Goal: Information Seeking & Learning: Check status

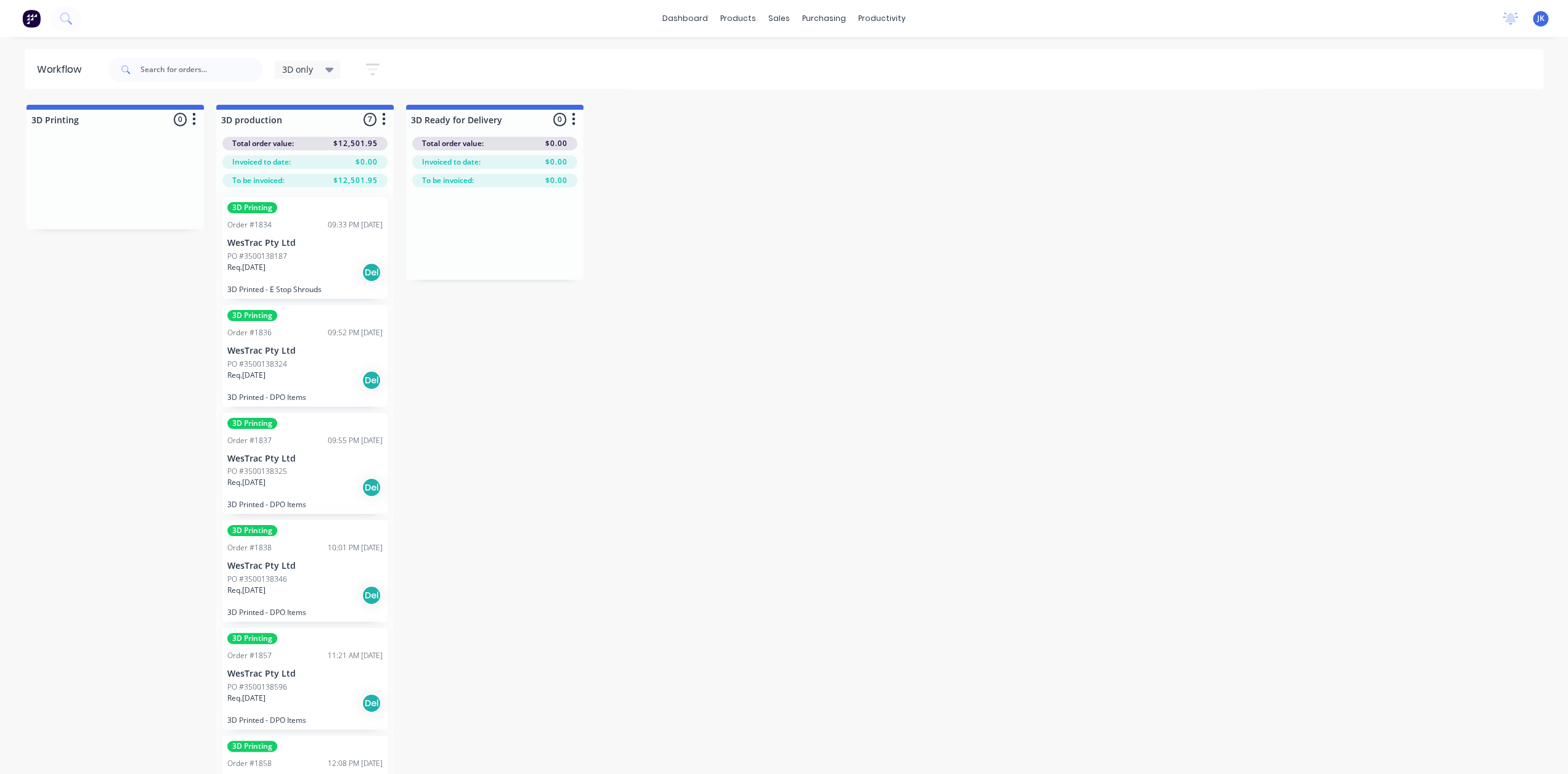
click at [334, 273] on div "Req. [DATE] Del" at bounding box center [305, 272] width 155 height 21
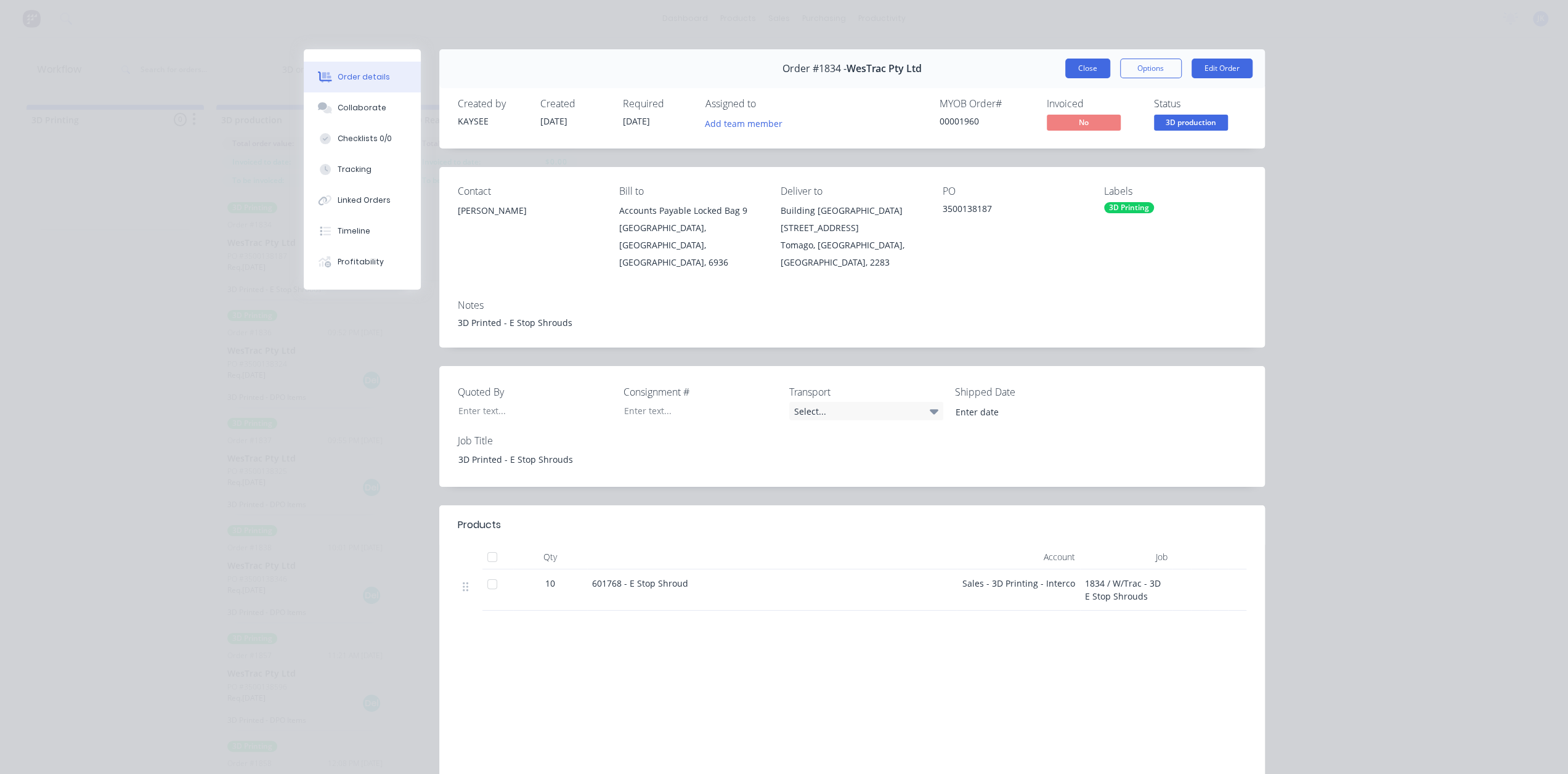
click at [1081, 58] on button "Close" at bounding box center [1088, 68] width 45 height 20
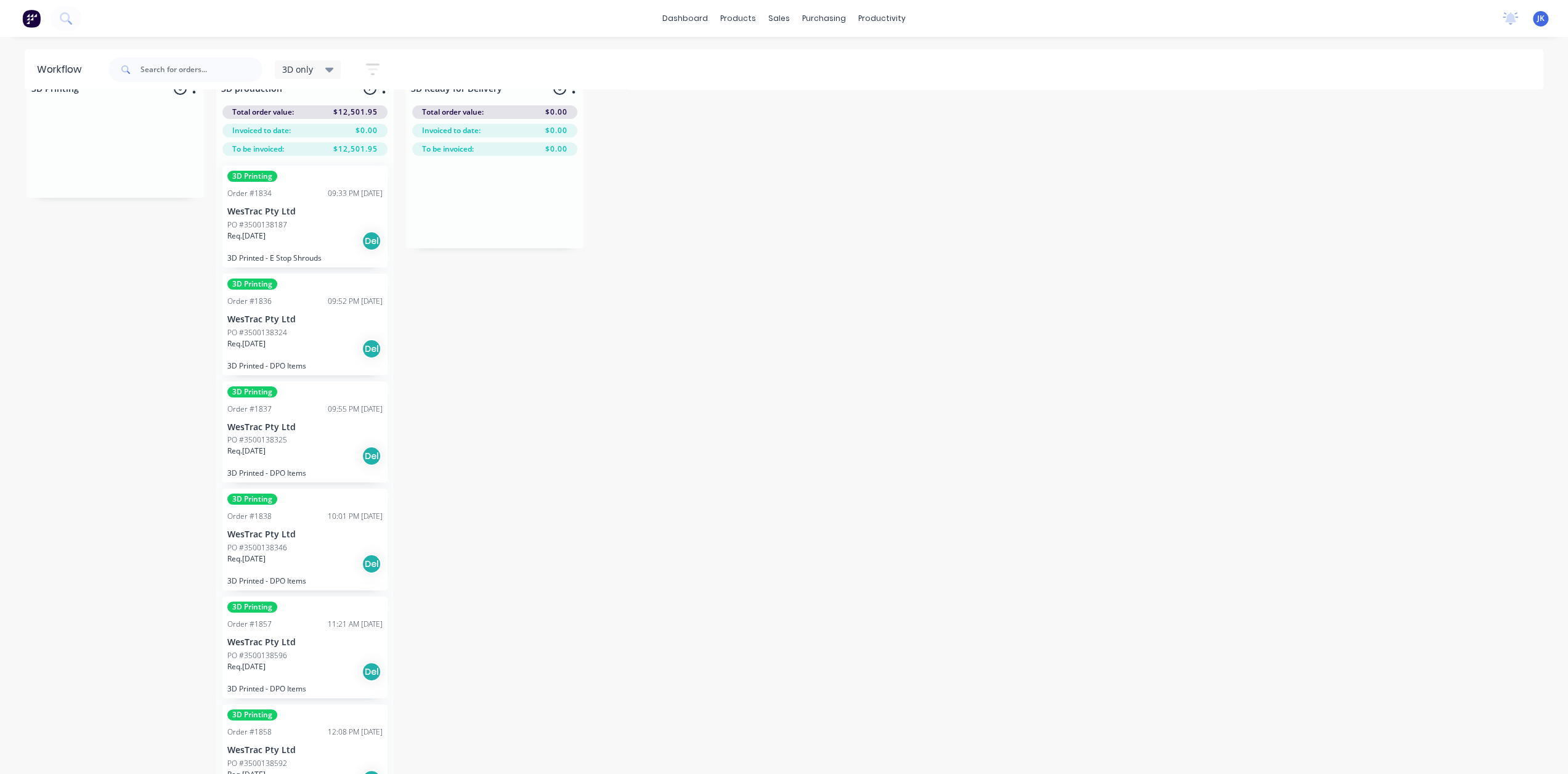
scroll to position [48, 0]
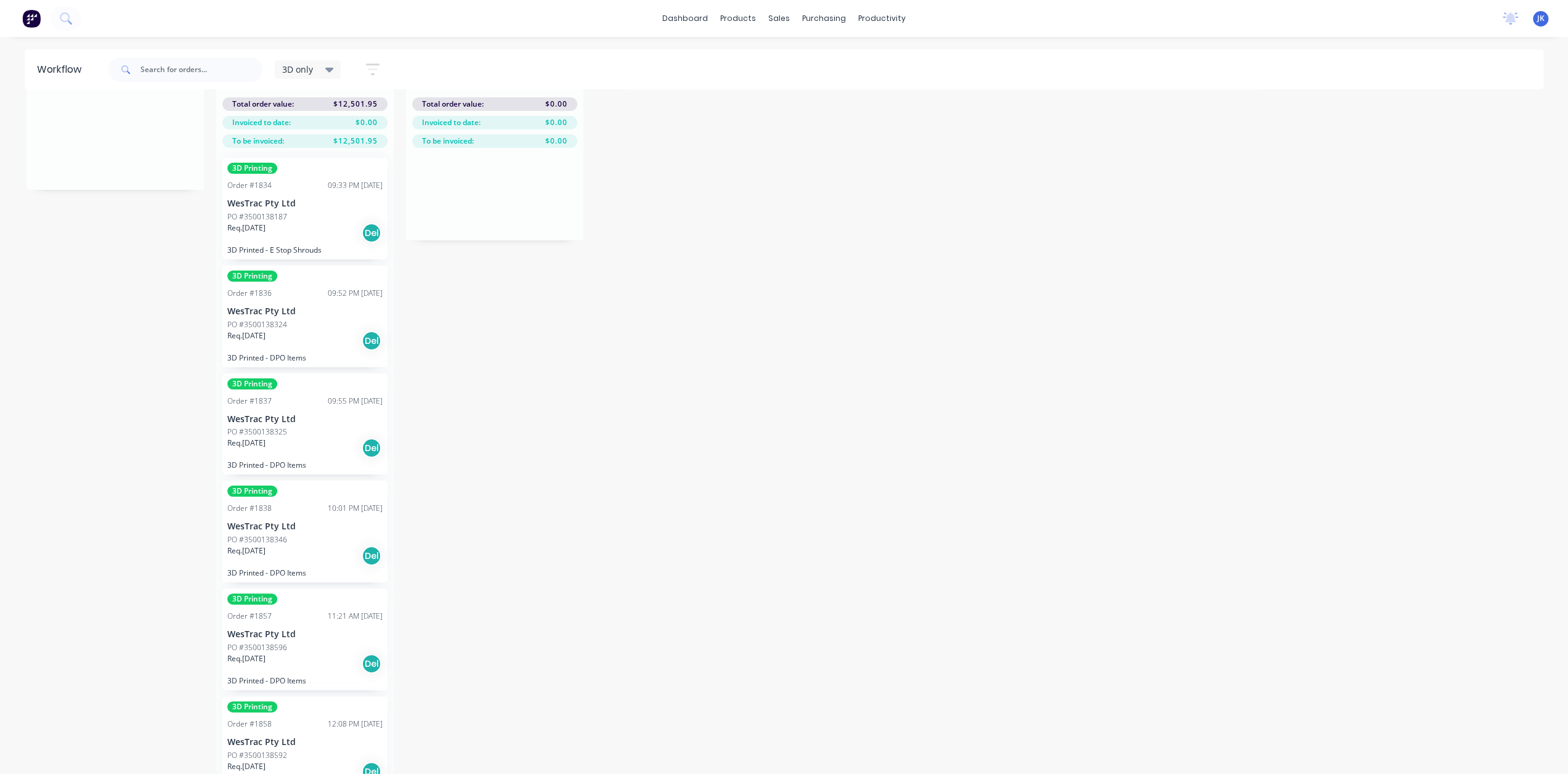
click at [283, 211] on p "PO #3500138187" at bounding box center [257, 217] width 60 height 11
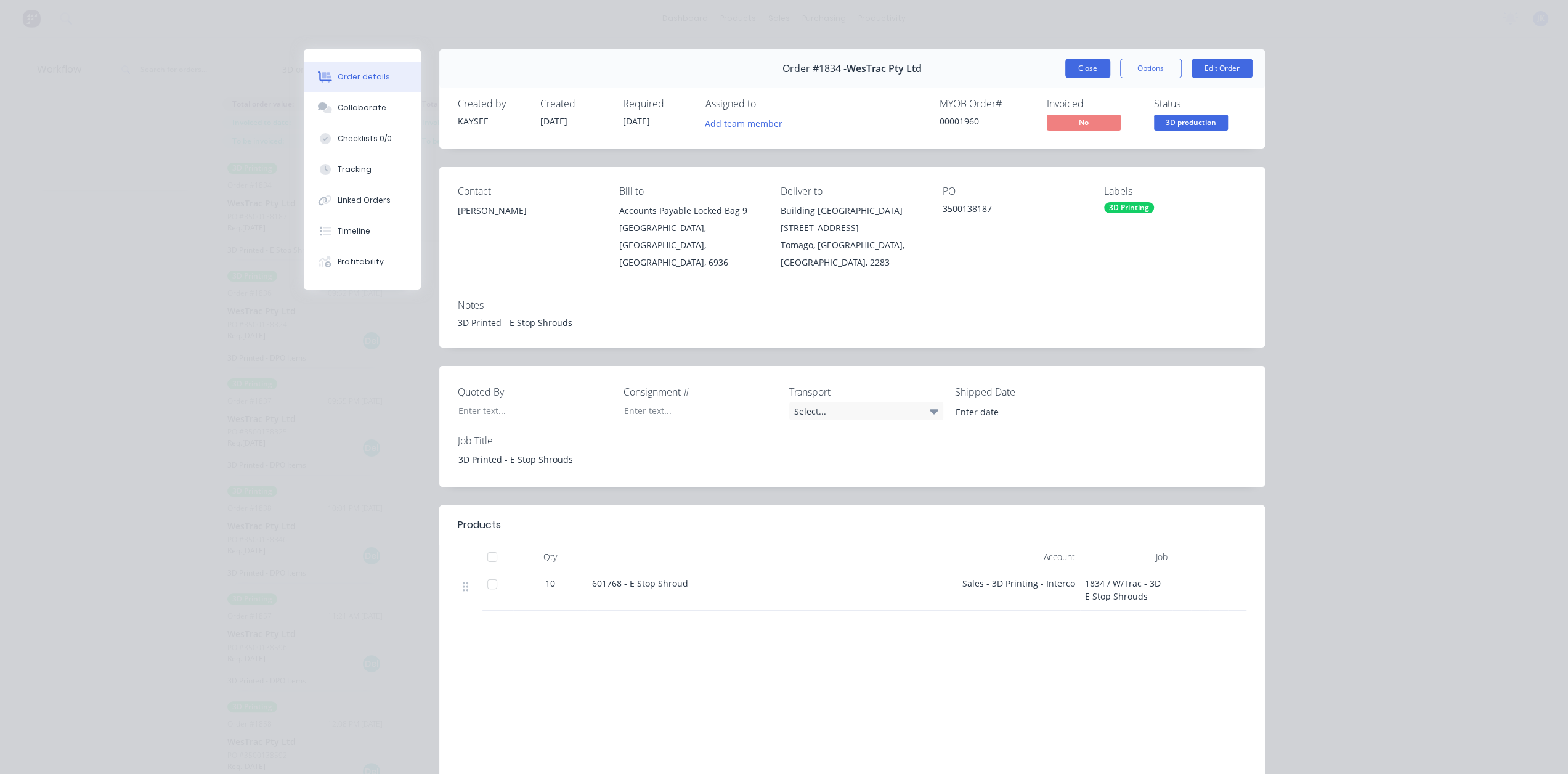
click at [1082, 71] on button "Close" at bounding box center [1088, 68] width 45 height 20
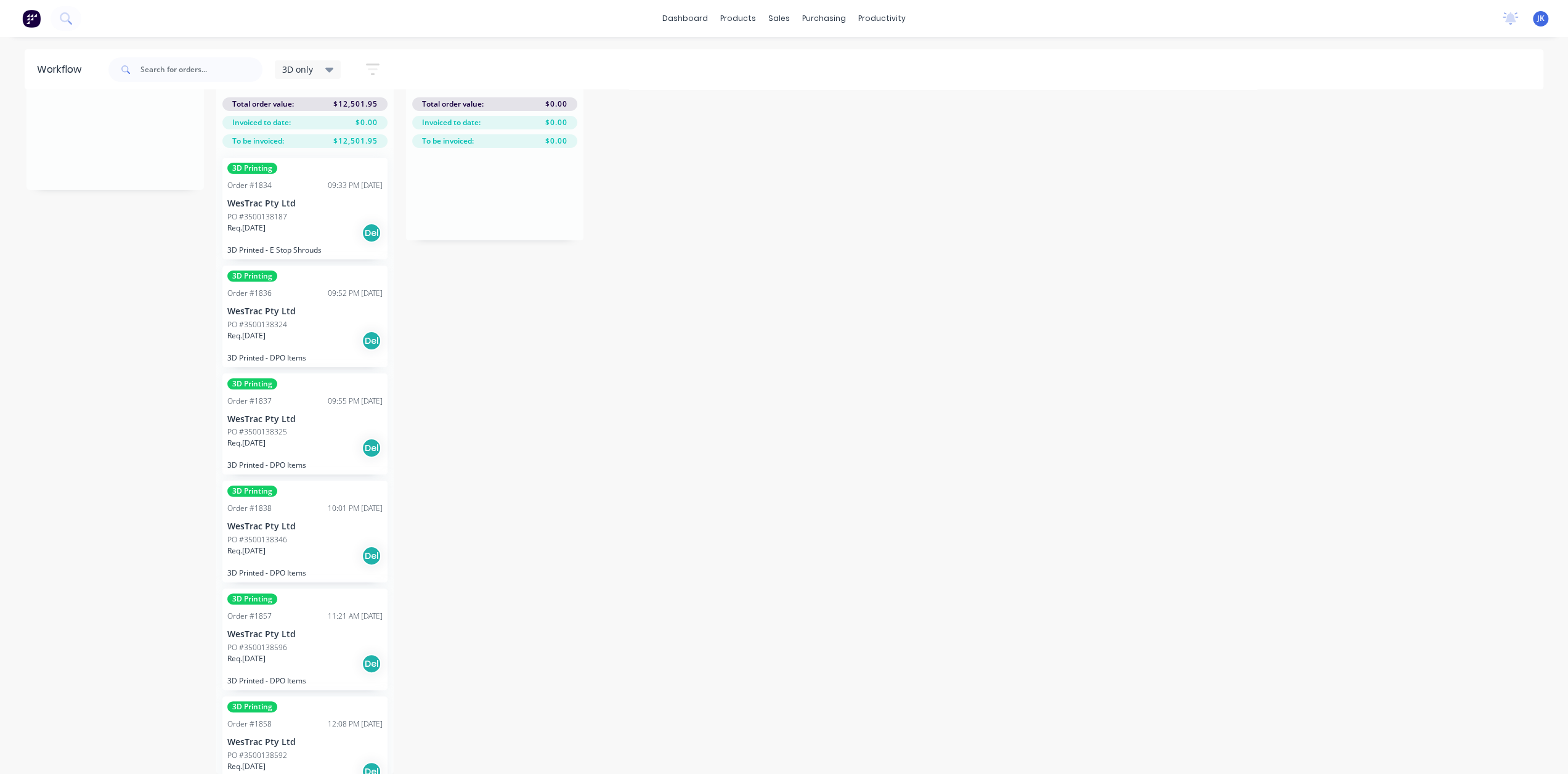
click at [297, 306] on p "WesTrac Pty Ltd" at bounding box center [305, 311] width 155 height 11
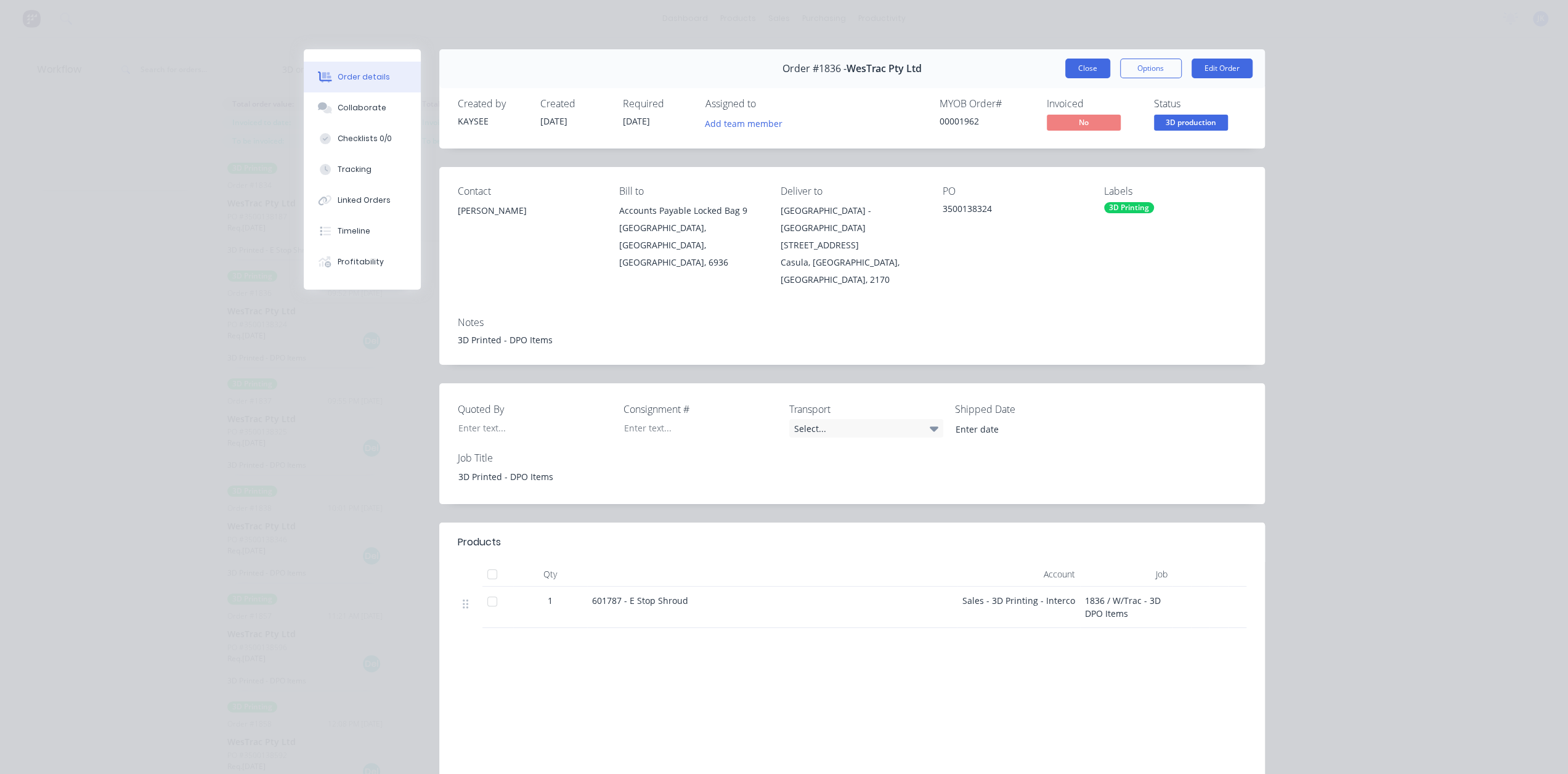
click at [1086, 74] on button "Close" at bounding box center [1088, 68] width 45 height 20
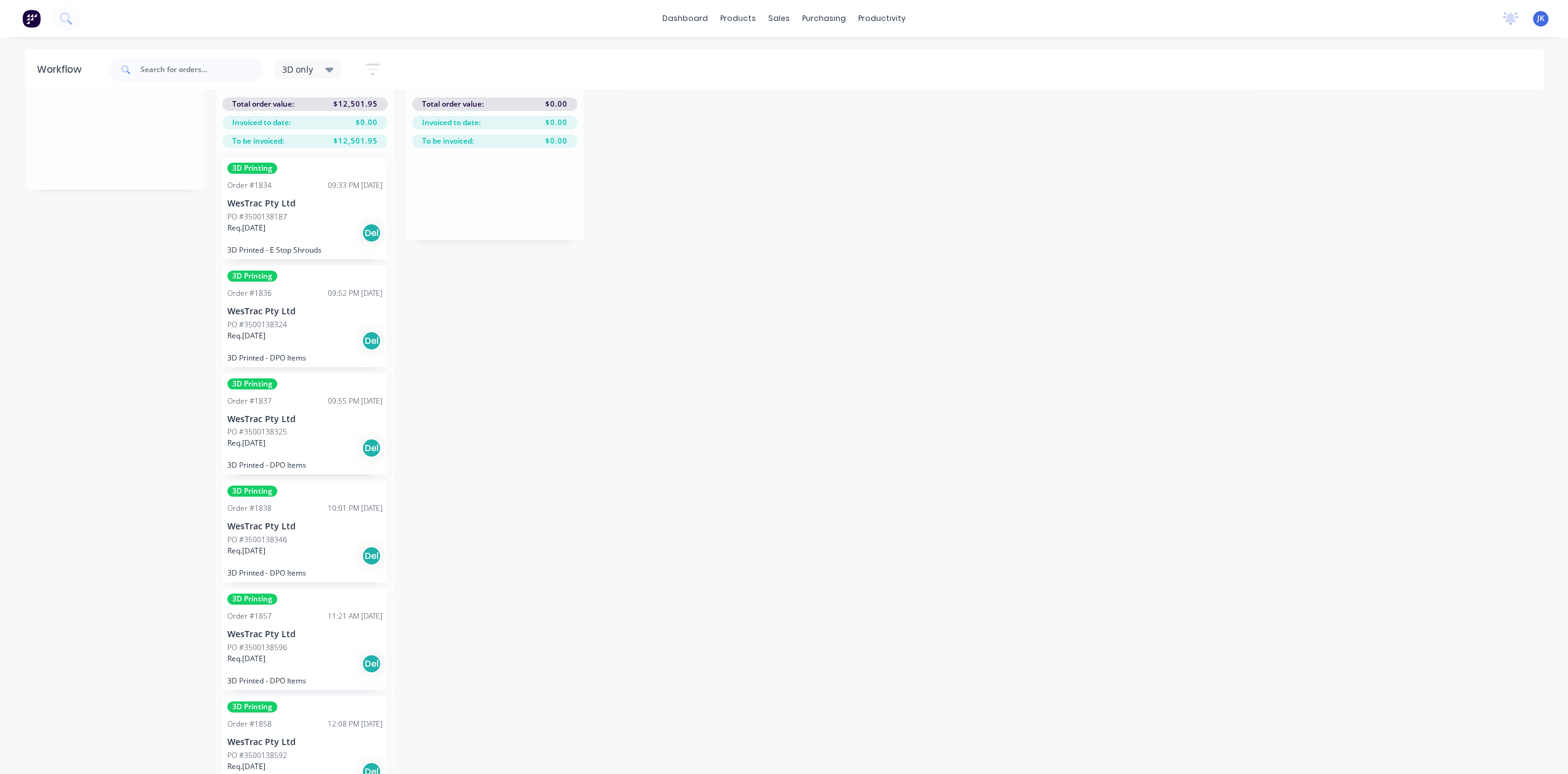
click at [309, 438] on div "Req. [DATE] Del" at bounding box center [305, 448] width 155 height 21
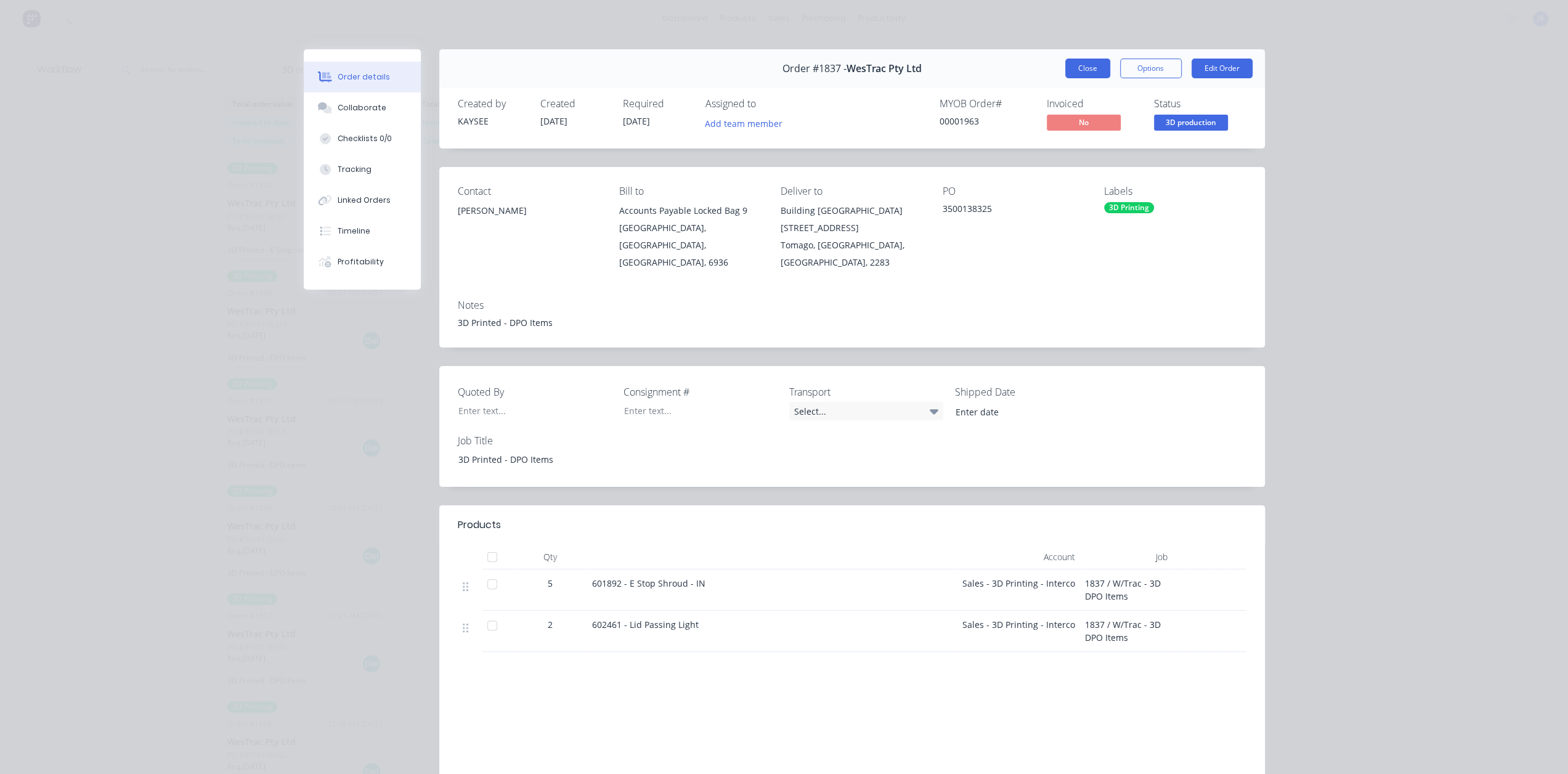
click at [1097, 66] on button "Close" at bounding box center [1088, 68] width 45 height 20
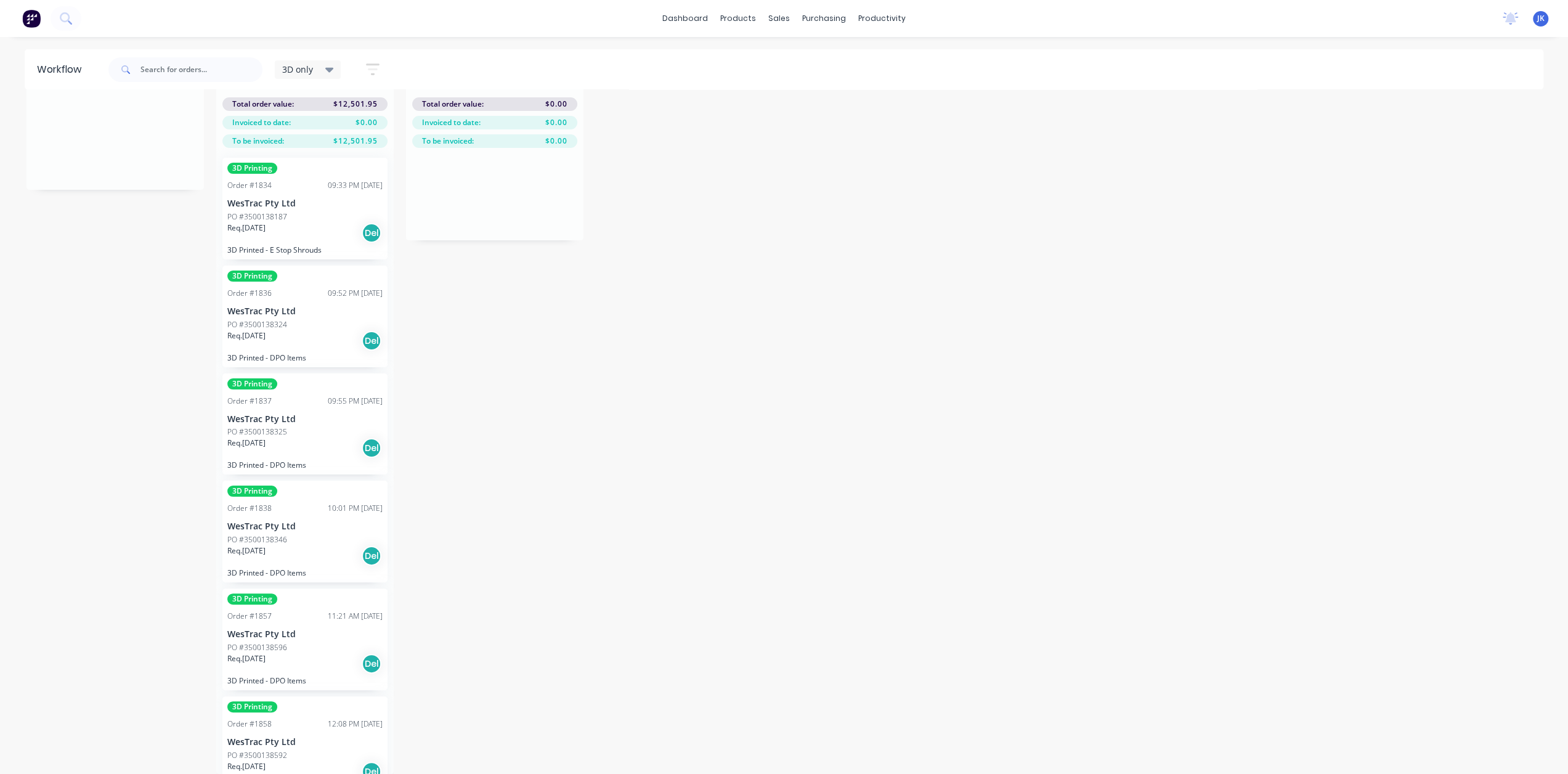
click at [326, 508] on div "3D Printing Order #1838 10:01 PM [DATE] WesTrac Pty Ltd PO #3500138346 Req. [DA…" at bounding box center [305, 532] width 165 height 102
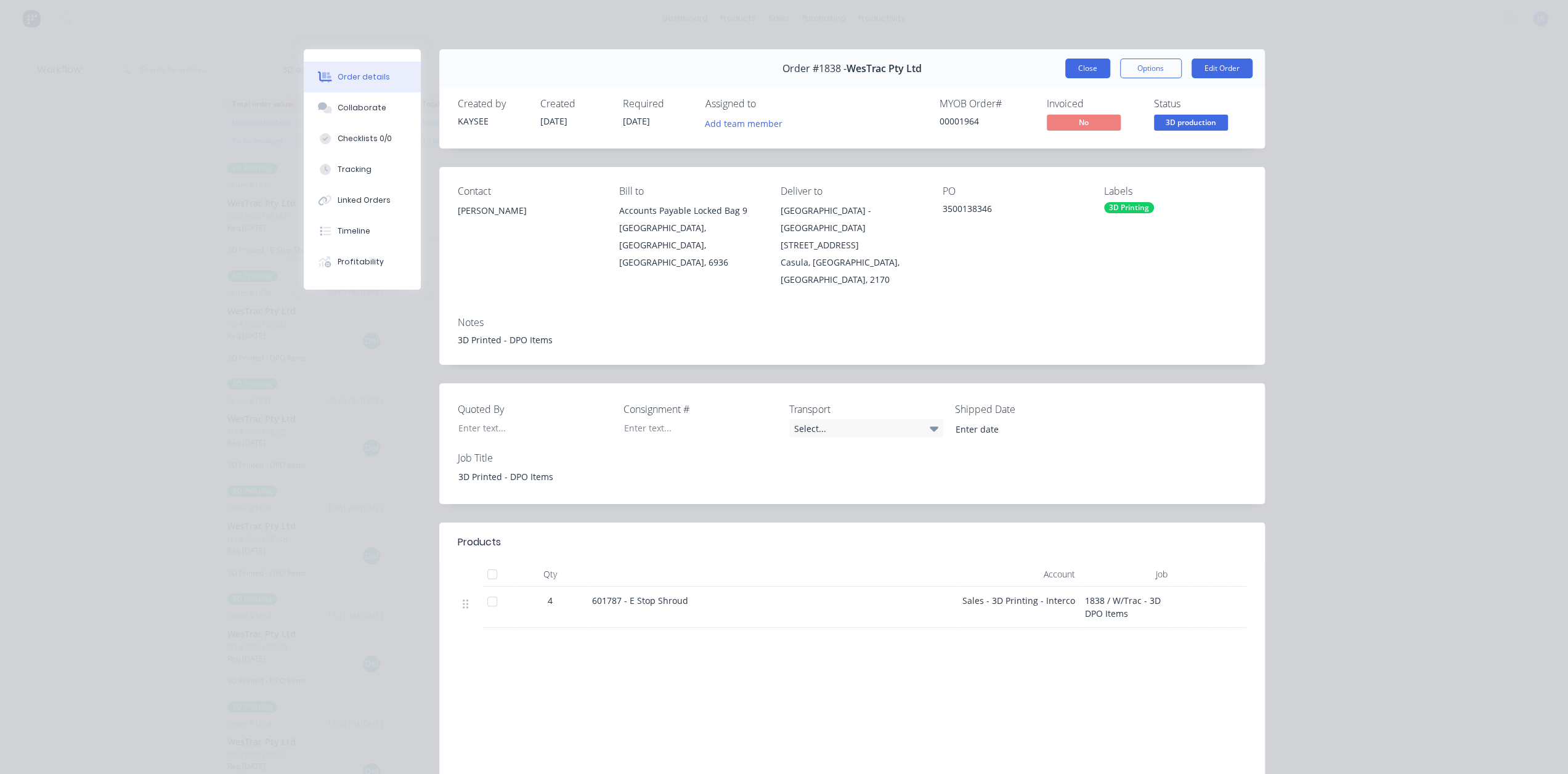
click at [1075, 71] on button "Close" at bounding box center [1088, 68] width 45 height 20
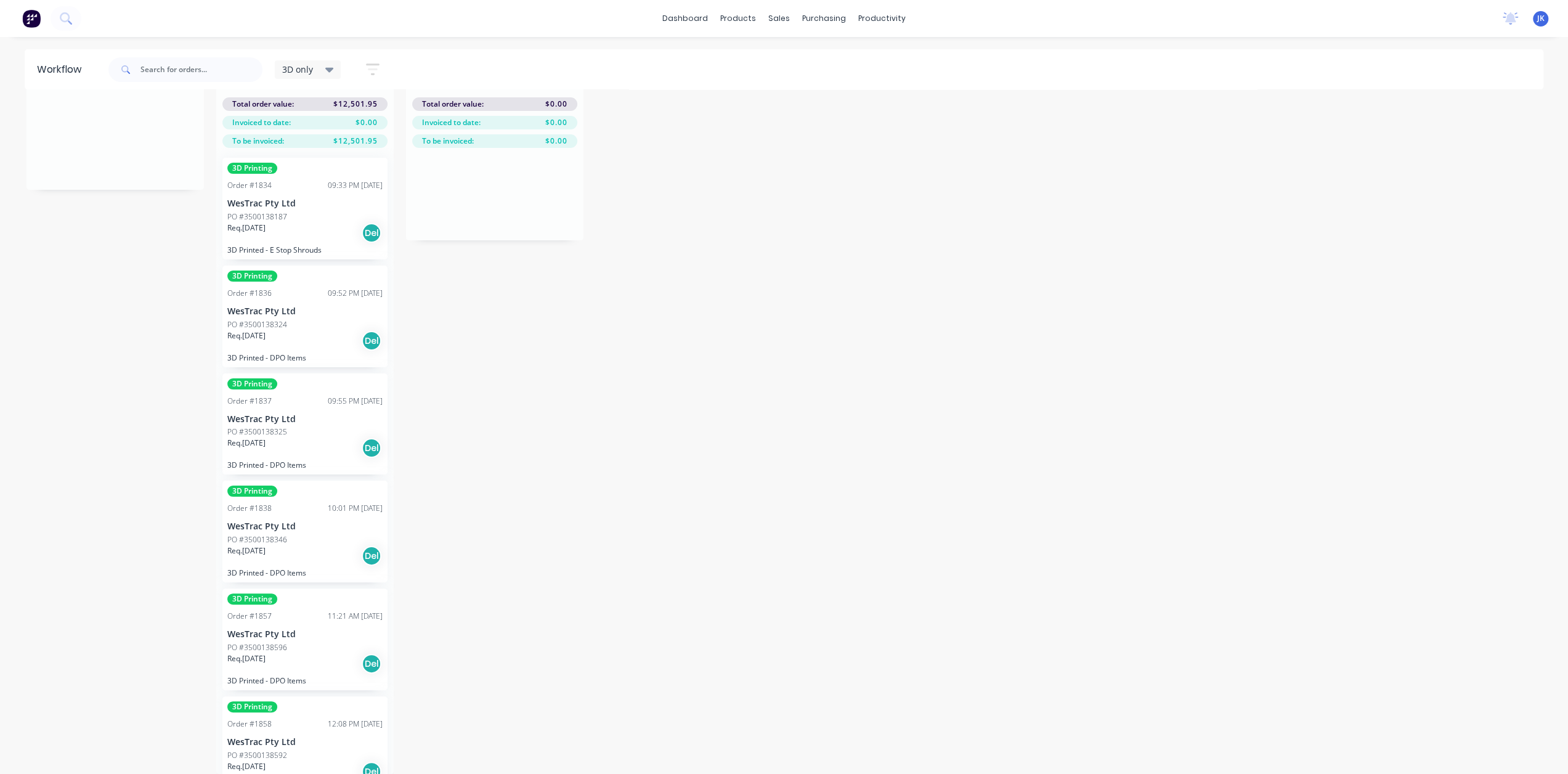
click at [299, 629] on p "WesTrac Pty Ltd" at bounding box center [305, 634] width 155 height 11
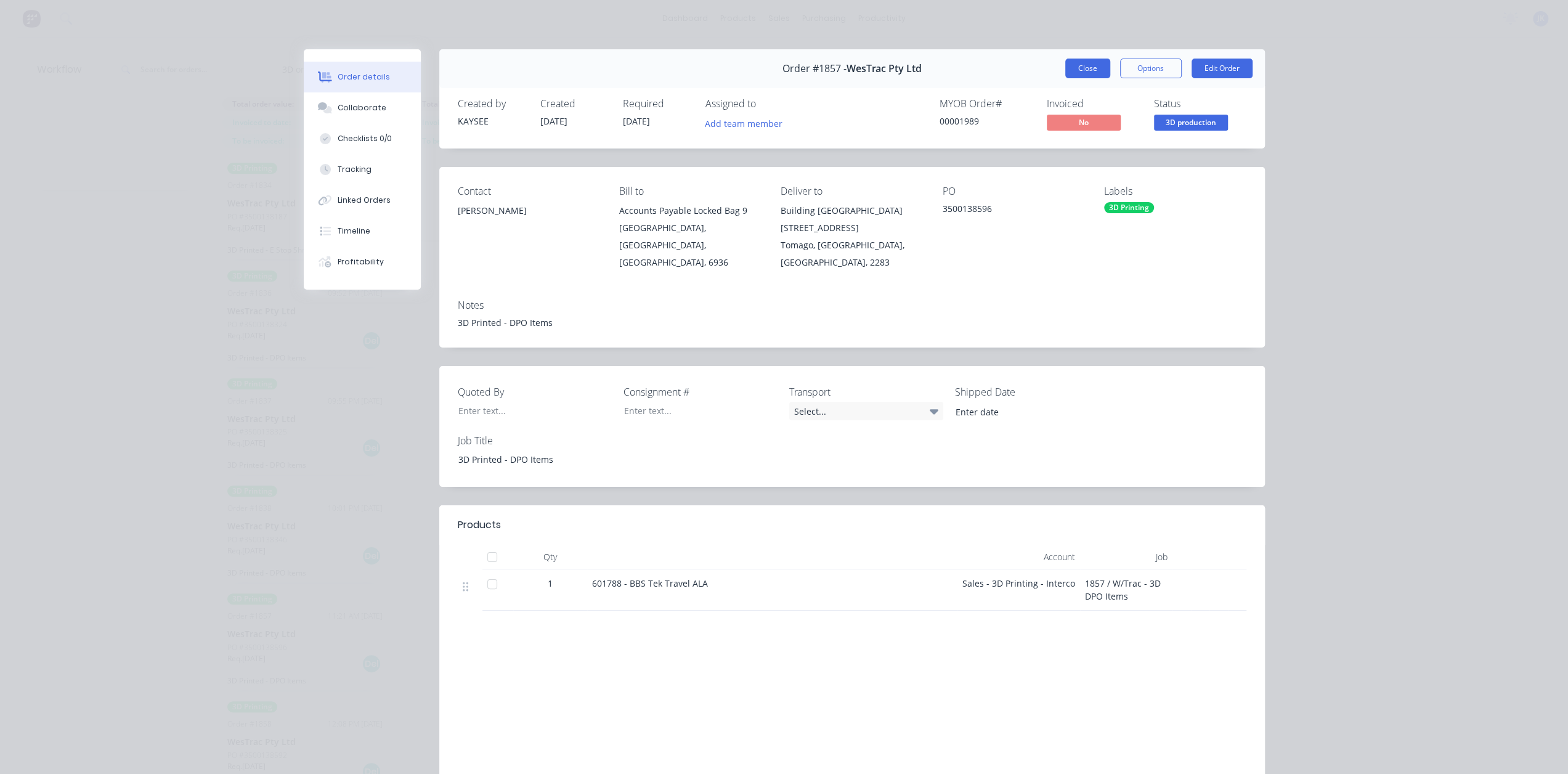
click at [1090, 62] on button "Close" at bounding box center [1088, 68] width 45 height 20
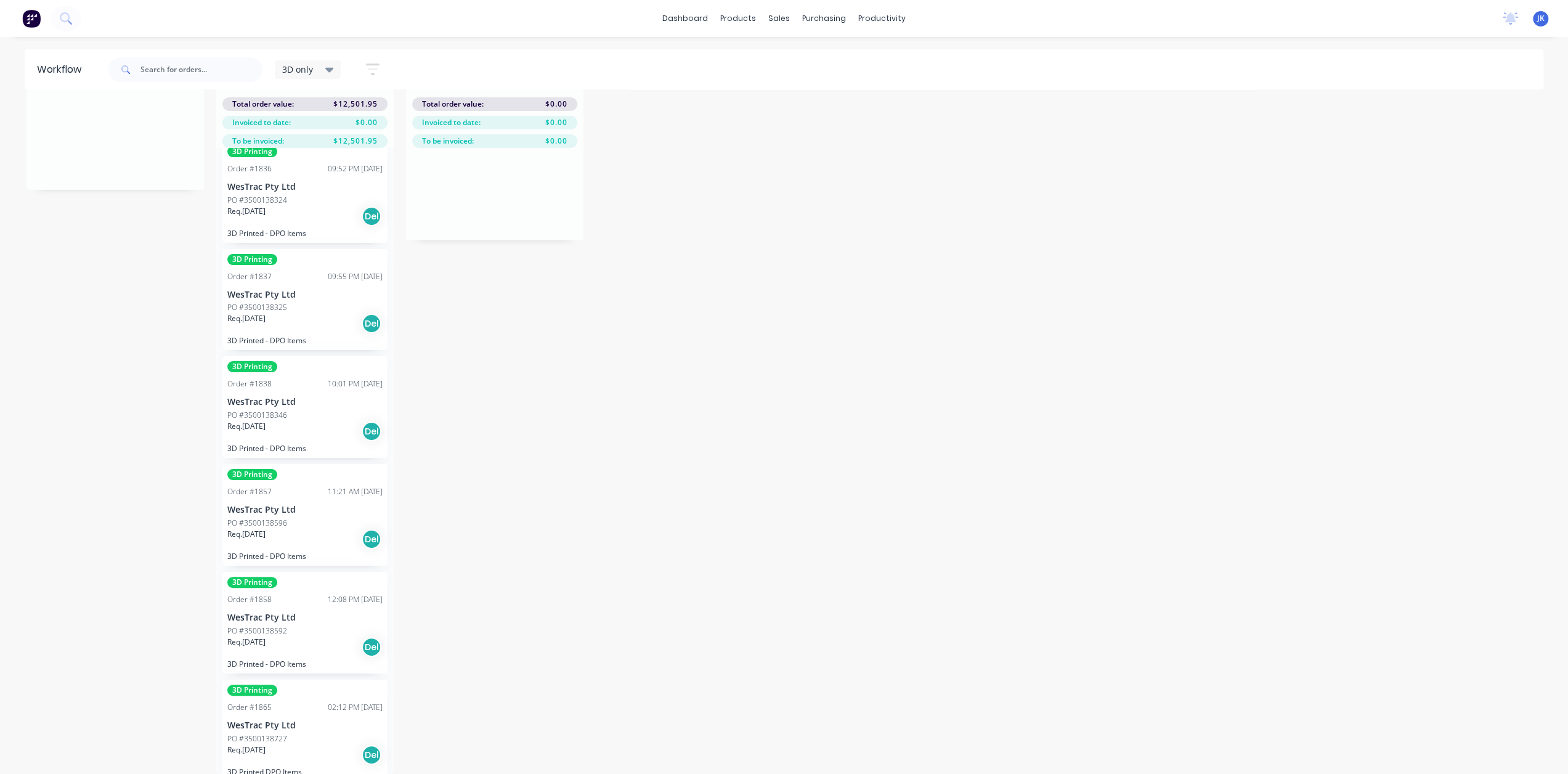
scroll to position [132, 0]
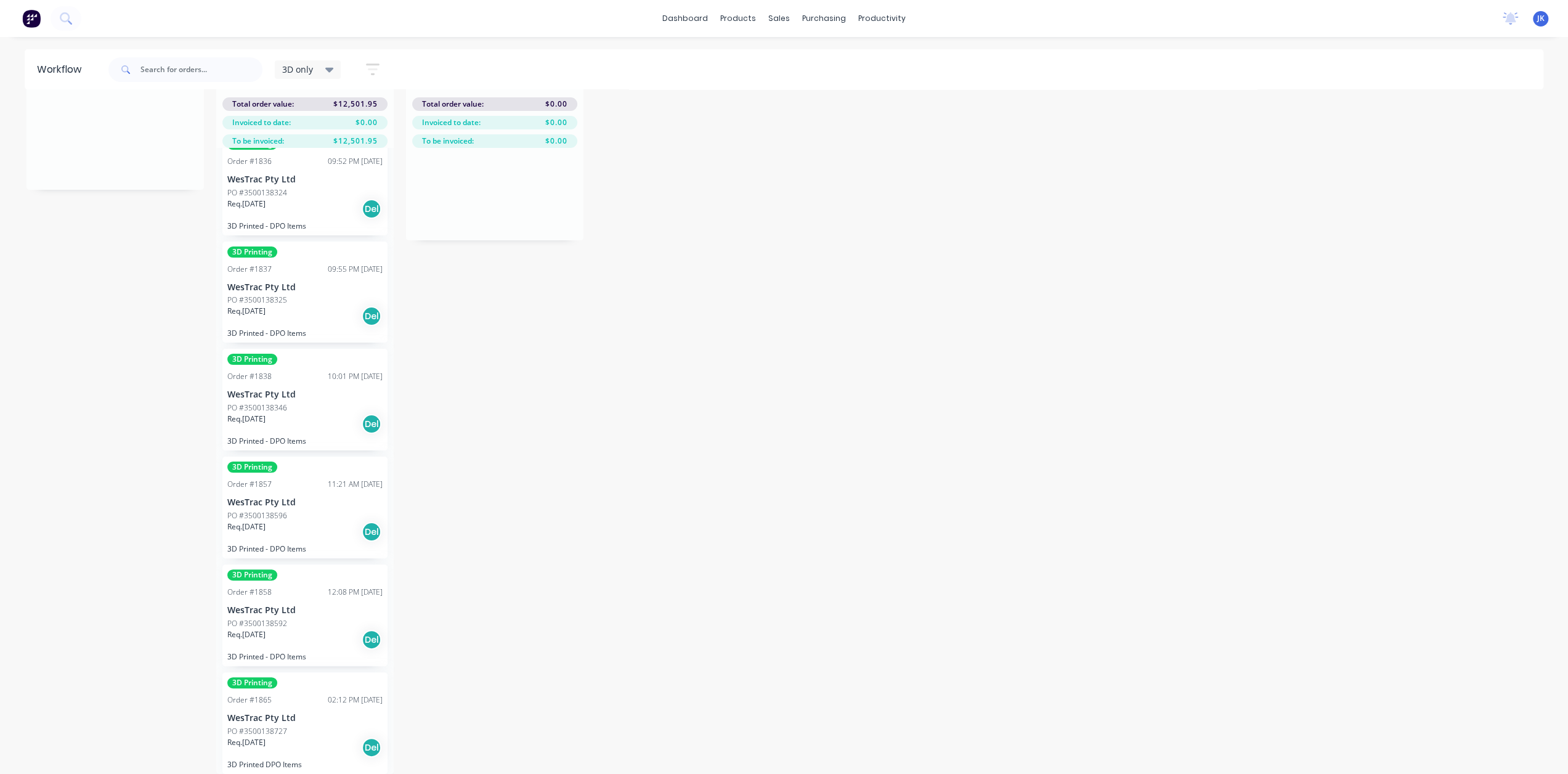
click at [307, 605] on p "WesTrac Pty Ltd" at bounding box center [305, 610] width 155 height 11
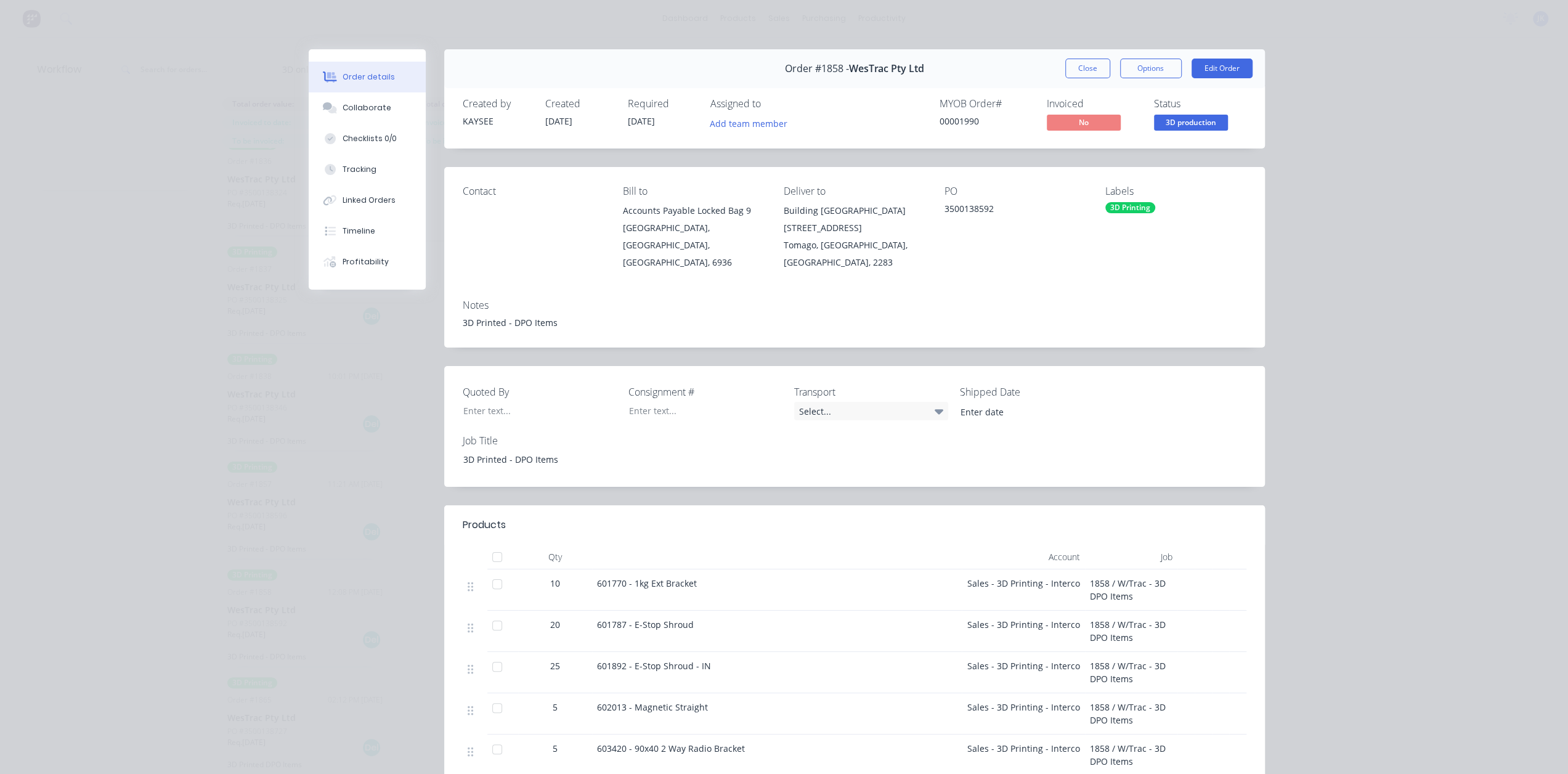
drag, startPoint x: 1082, startPoint y: 72, endPoint x: 1074, endPoint y: 79, distance: 10.6
click at [1082, 71] on button "Close" at bounding box center [1088, 68] width 45 height 20
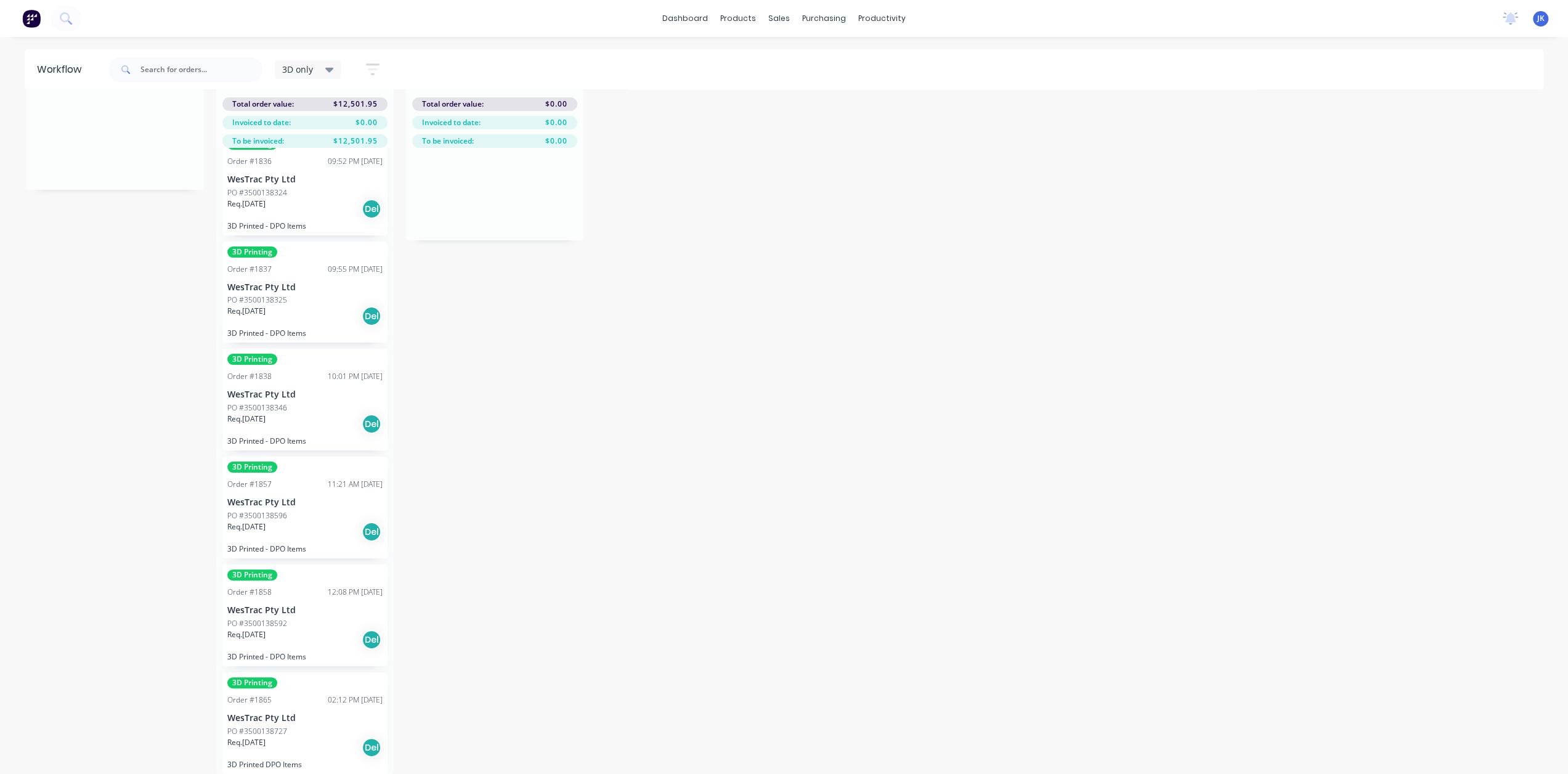
click at [297, 712] on p "WesTrac Pty Ltd" at bounding box center [305, 718] width 155 height 11
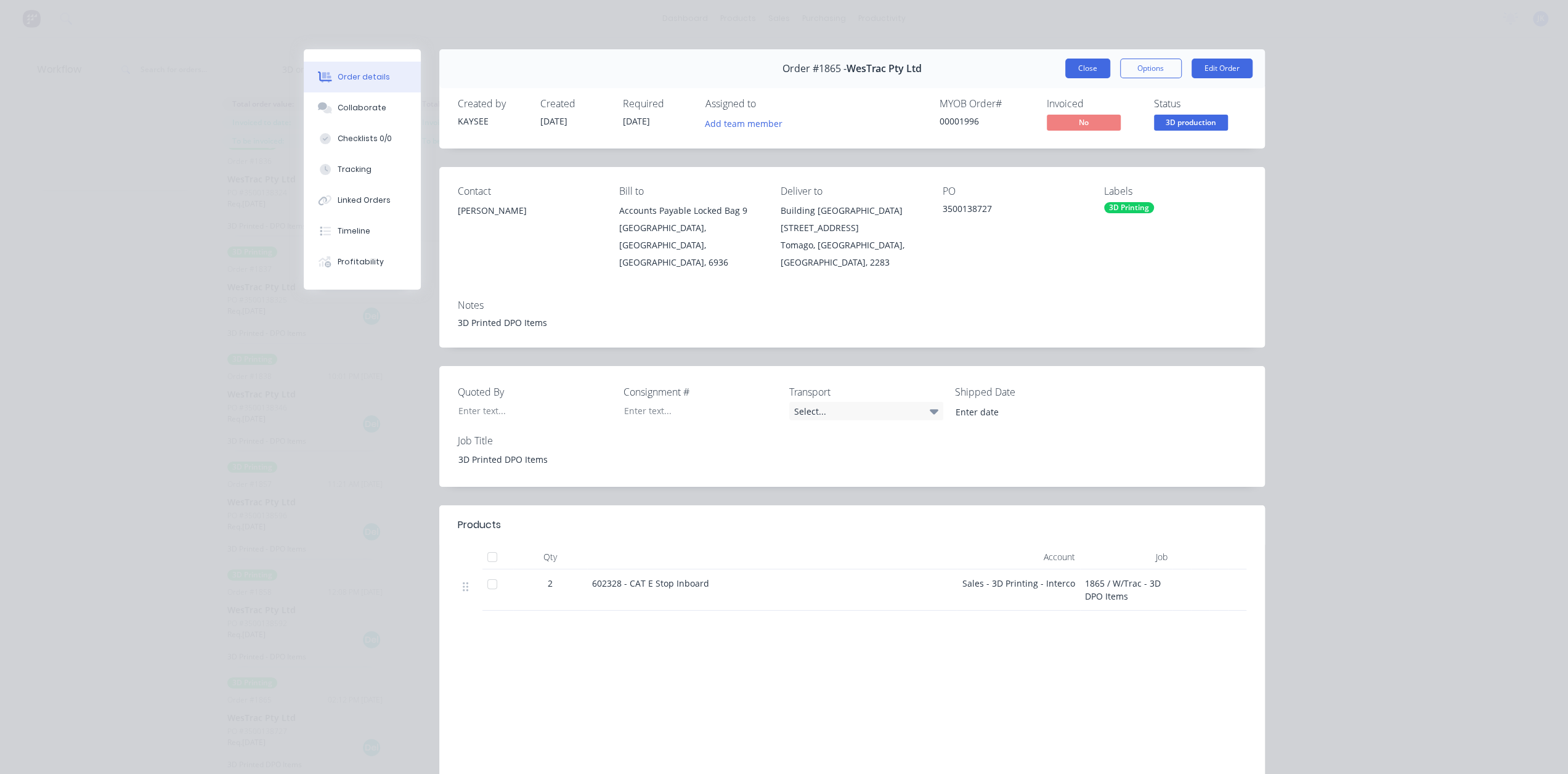
click at [1095, 67] on button "Close" at bounding box center [1088, 68] width 45 height 20
